Goal: Information Seeking & Learning: Learn about a topic

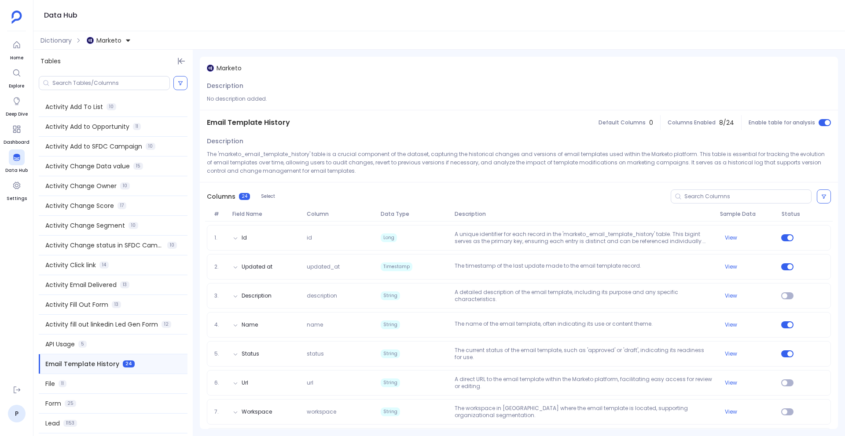
scroll to position [139, 0]
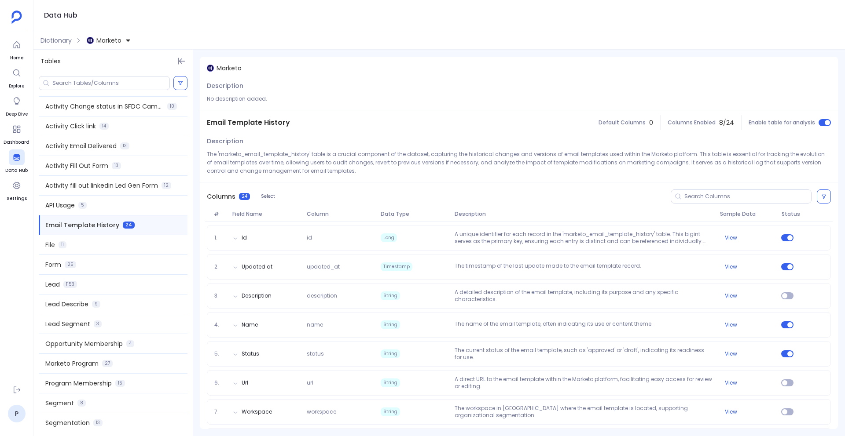
click at [8, 50] on ul "Home Explore Deep Dive Dashboard Data Hub Settings" at bounding box center [17, 207] width 26 height 341
click at [18, 46] on icon at bounding box center [16, 44] width 9 height 9
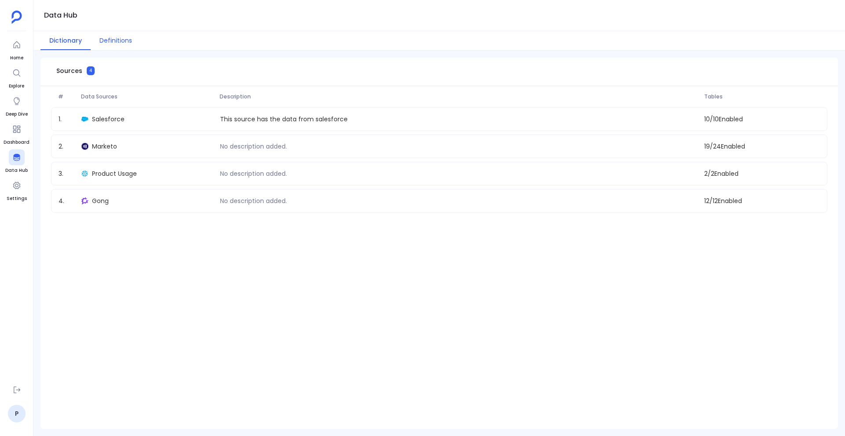
click at [106, 37] on button "Definitions" at bounding box center [116, 40] width 50 height 19
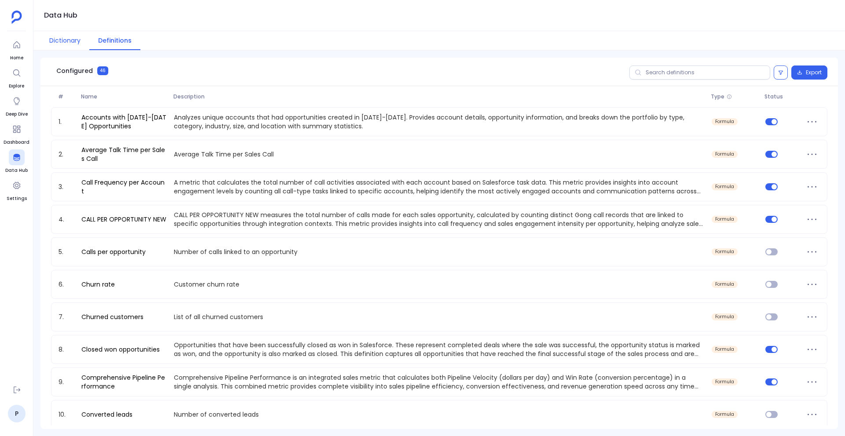
click at [77, 41] on button "Dictionary" at bounding box center [64, 40] width 49 height 19
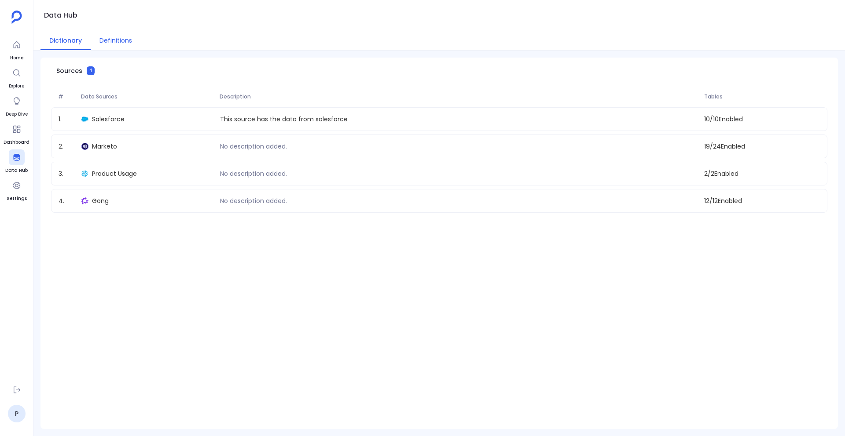
click at [109, 41] on button "Definitions" at bounding box center [116, 40] width 50 height 19
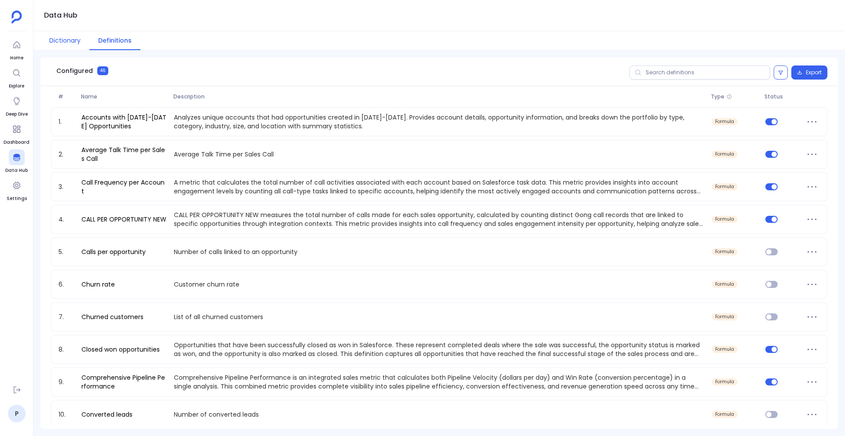
click at [63, 41] on button "Dictionary" at bounding box center [64, 40] width 49 height 19
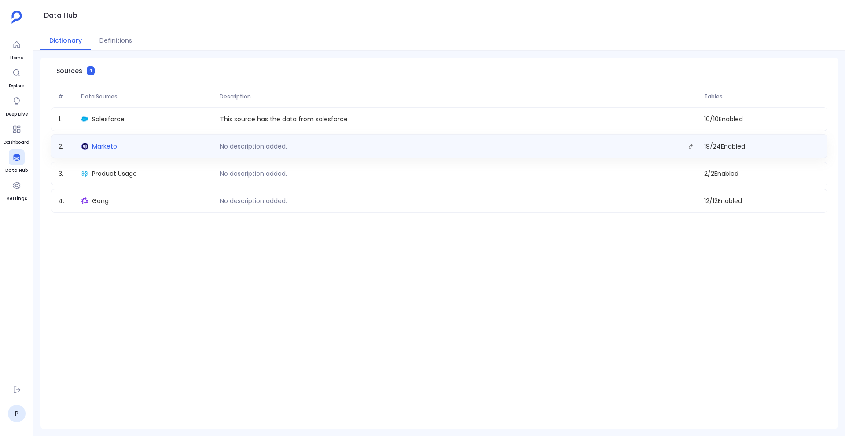
click at [105, 146] on span "Marketo" at bounding box center [104, 146] width 25 height 9
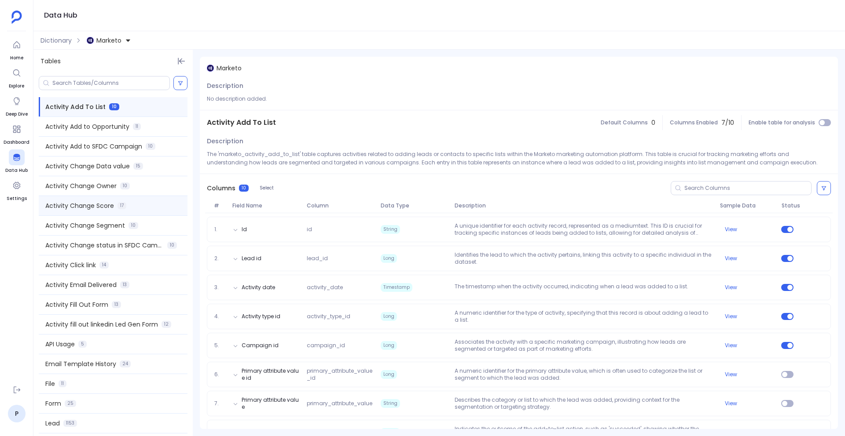
click at [87, 207] on span "Activity Change Score" at bounding box center [79, 205] width 69 height 9
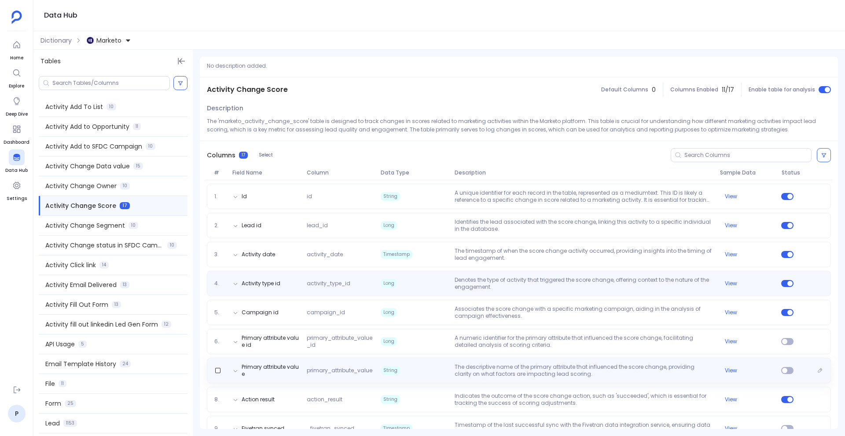
scroll to position [25, 0]
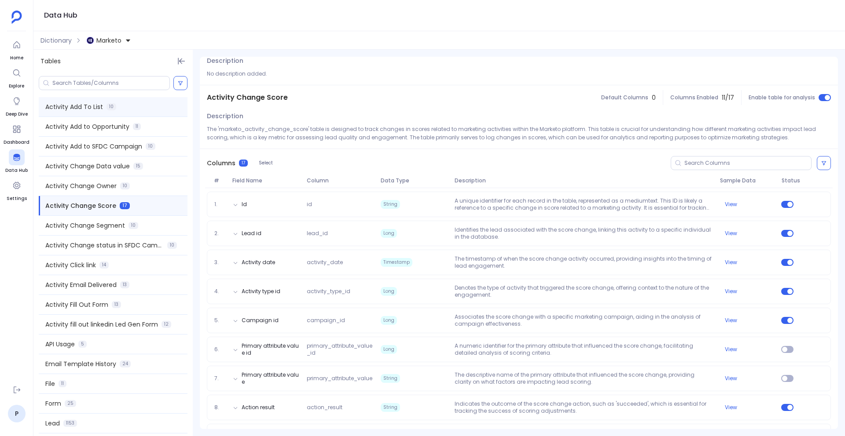
click at [130, 106] on div "Activity Add To List 10" at bounding box center [113, 106] width 149 height 19
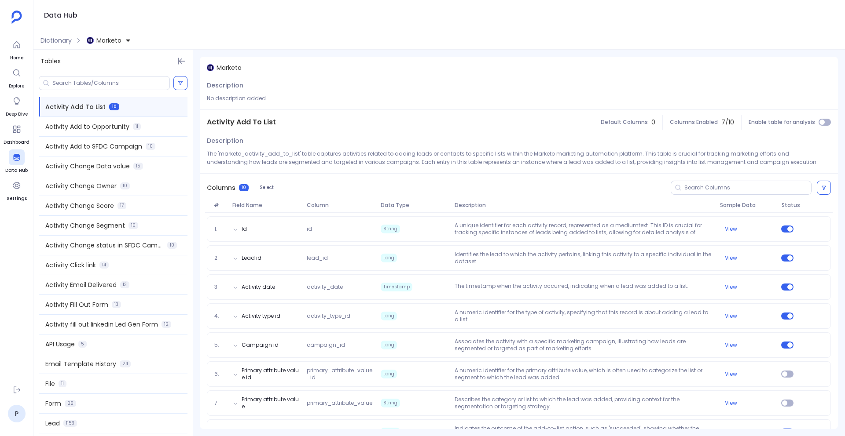
scroll to position [0, 0]
click at [139, 189] on div "Activity Change Owner 10" at bounding box center [113, 185] width 149 height 19
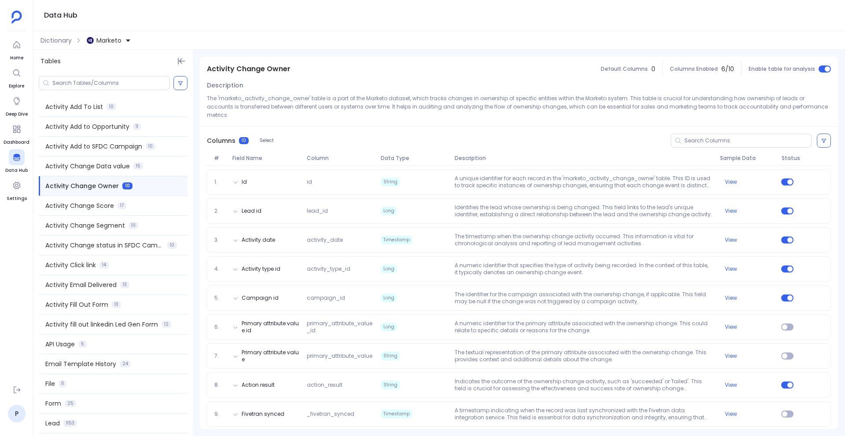
scroll to position [54, 0]
click at [63, 46] on div "Dictionary Marketo" at bounding box center [438, 40] width 811 height 18
click at [52, 42] on span "Dictionary" at bounding box center [55, 40] width 31 height 9
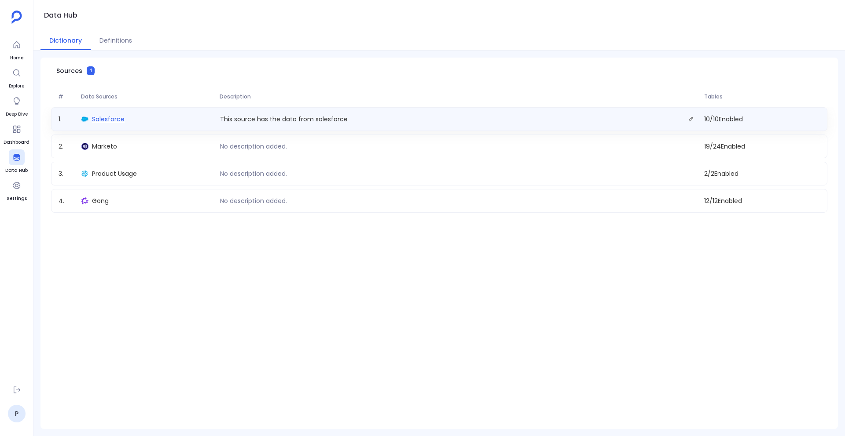
click at [114, 117] on span "Salesforce" at bounding box center [108, 119] width 33 height 9
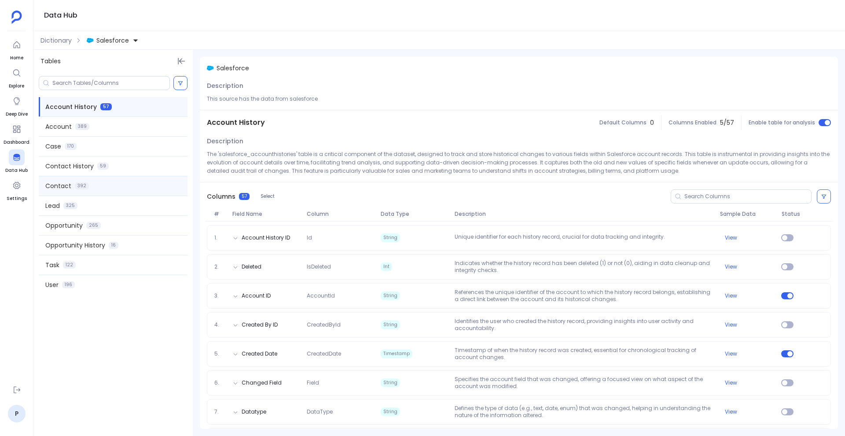
click at [148, 195] on div "Contact 392" at bounding box center [113, 185] width 149 height 19
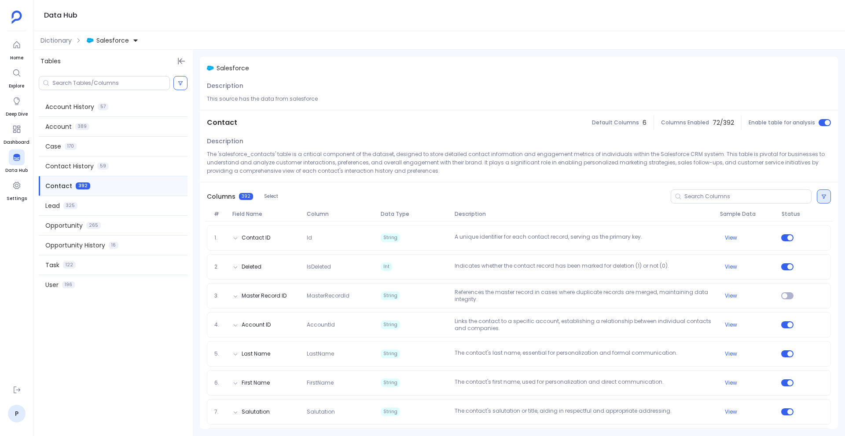
click at [826, 198] on button at bounding box center [823, 197] width 14 height 14
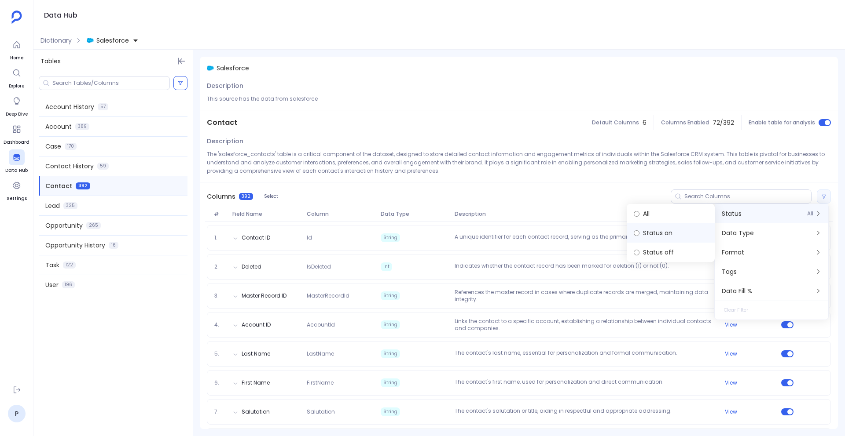
click at [653, 238] on label "Status on" at bounding box center [670, 232] width 88 height 19
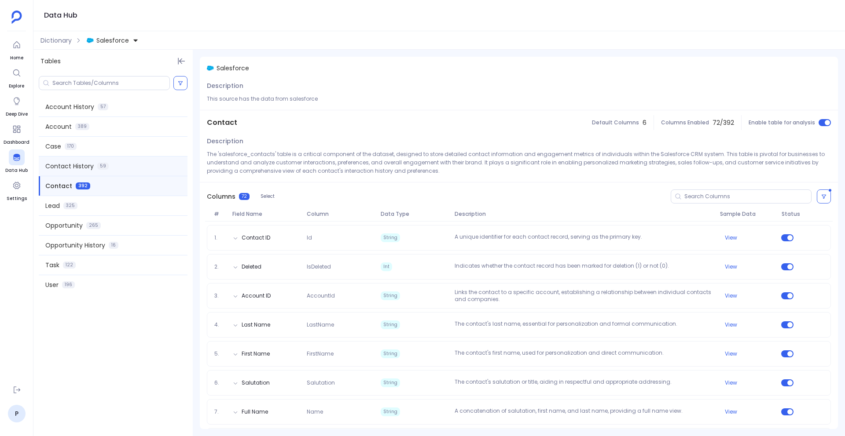
click at [128, 168] on div "Contact History 59" at bounding box center [113, 166] width 149 height 19
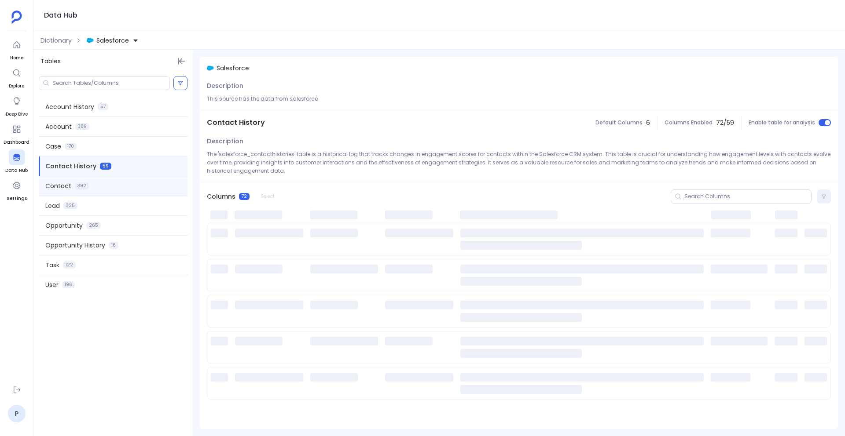
click at [127, 182] on div "Contact 392" at bounding box center [113, 185] width 149 height 19
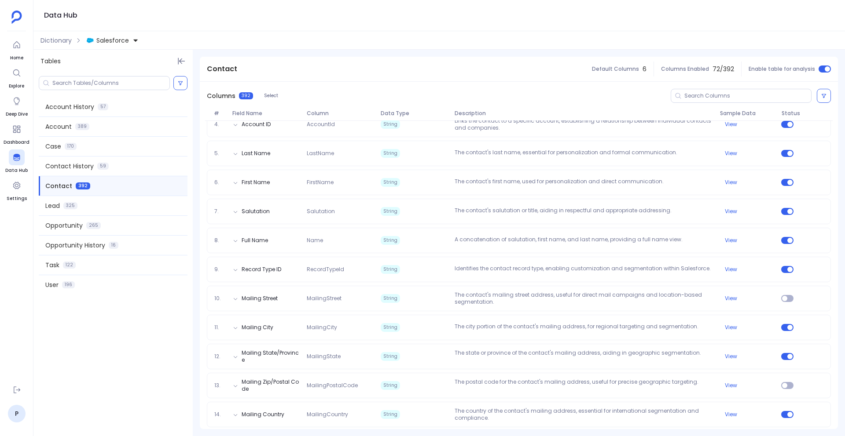
scroll to position [201, 0]
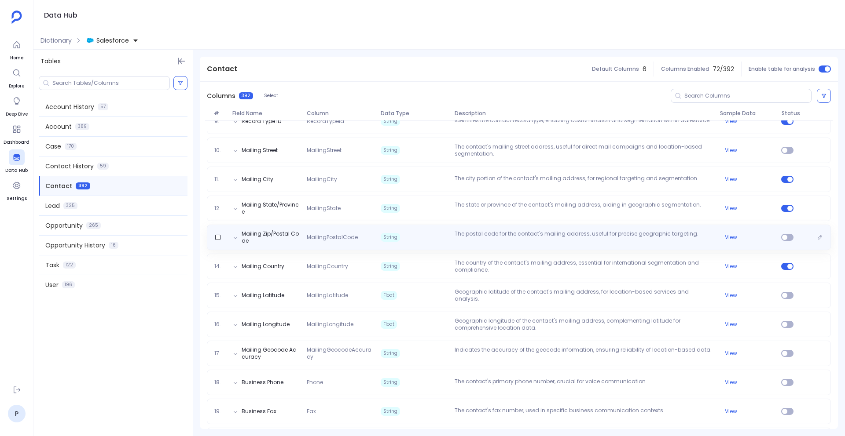
scroll to position [363, 0]
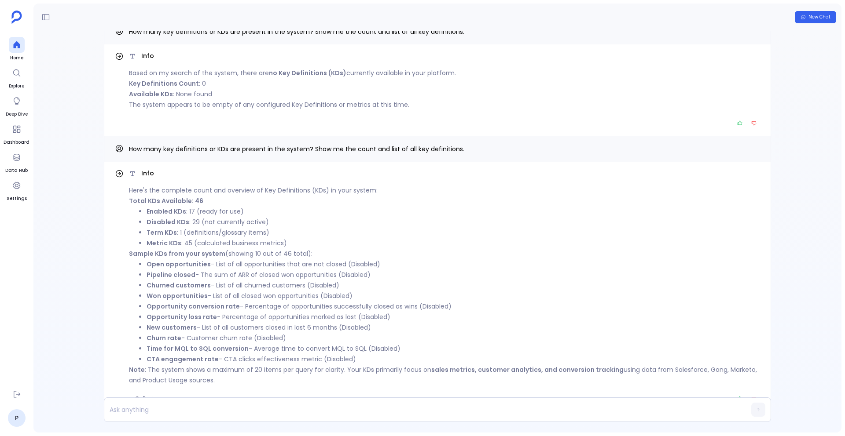
scroll to position [-28, 0]
click at [734, 176] on div "Info" at bounding box center [444, 175] width 631 height 9
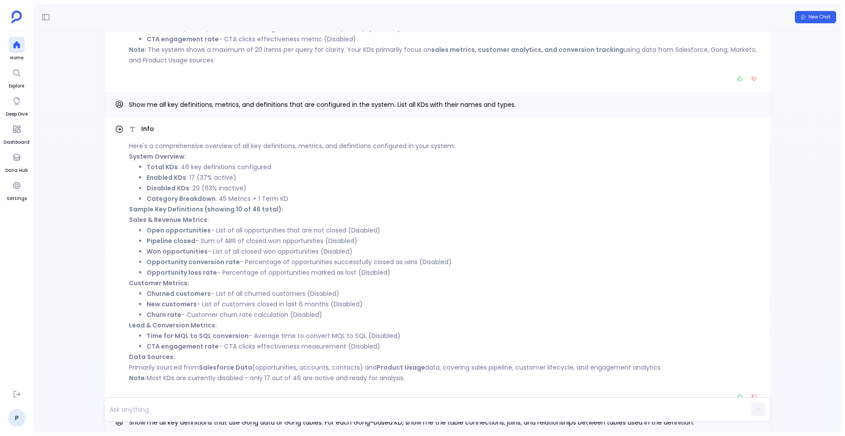
scroll to position [-249, 0]
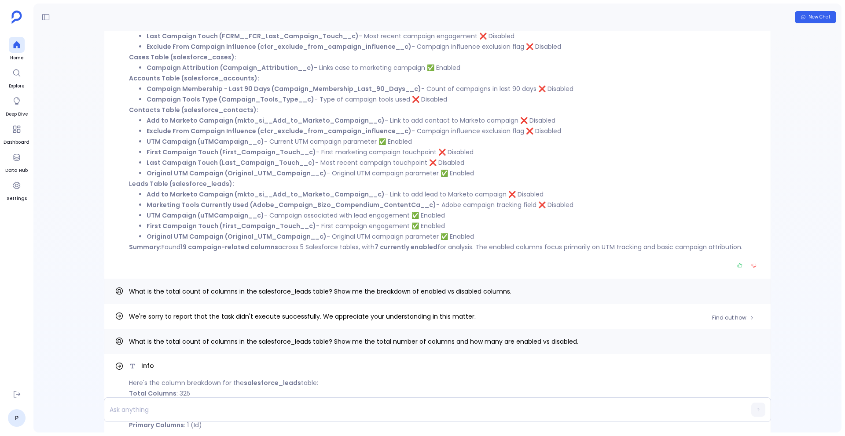
scroll to position [-195, 0]
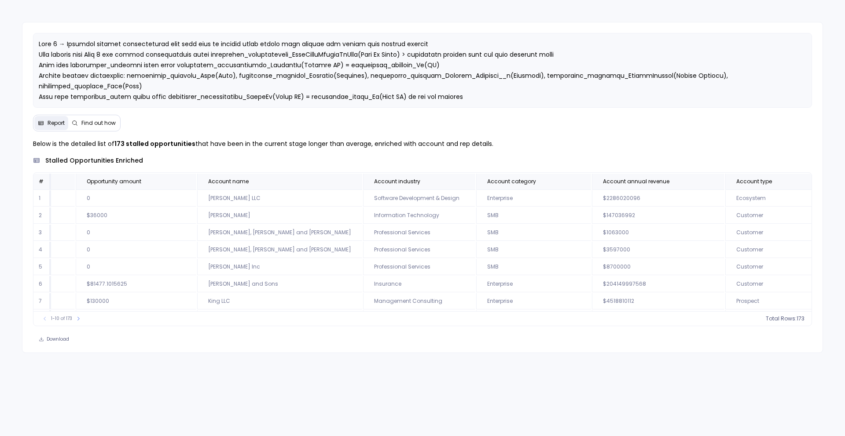
scroll to position [0, 399]
